Goal: Navigation & Orientation: Find specific page/section

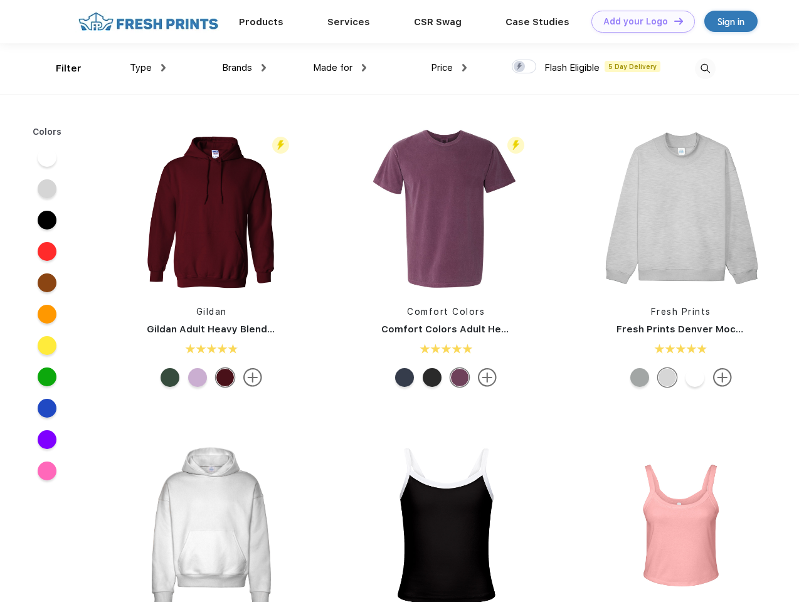
click at [638, 21] on link "Add your Logo Design Tool" at bounding box center [642, 22] width 103 height 22
click at [0, 0] on div "Design Tool" at bounding box center [0, 0] width 0 height 0
click at [673, 21] on link "Add your Logo Design Tool" at bounding box center [642, 22] width 103 height 22
click at [60, 68] on div "Filter" at bounding box center [69, 68] width 26 height 14
click at [148, 68] on span "Type" at bounding box center [141, 67] width 22 height 11
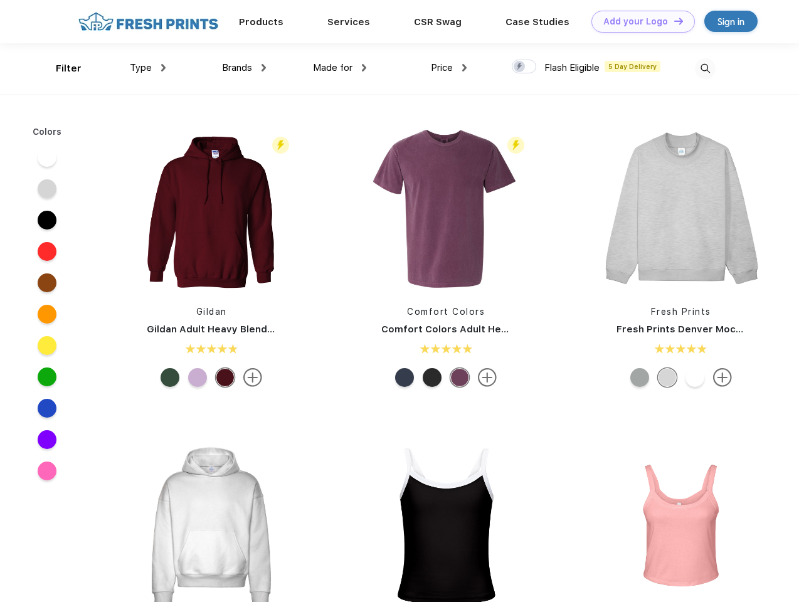
click at [244, 68] on span "Brands" at bounding box center [237, 67] width 30 height 11
click at [340, 68] on span "Made for" at bounding box center [333, 67] width 40 height 11
click at [449, 68] on span "Price" at bounding box center [442, 67] width 22 height 11
click at [524, 67] on div at bounding box center [524, 67] width 24 height 14
click at [520, 67] on input "checkbox" at bounding box center [516, 63] width 8 height 8
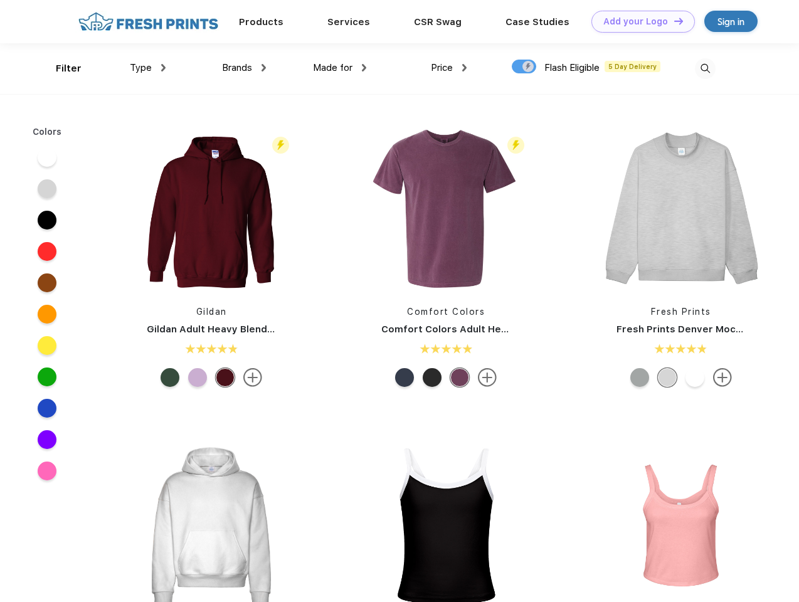
click at [705, 68] on img at bounding box center [705, 68] width 21 height 21
